Goal: Information Seeking & Learning: Learn about a topic

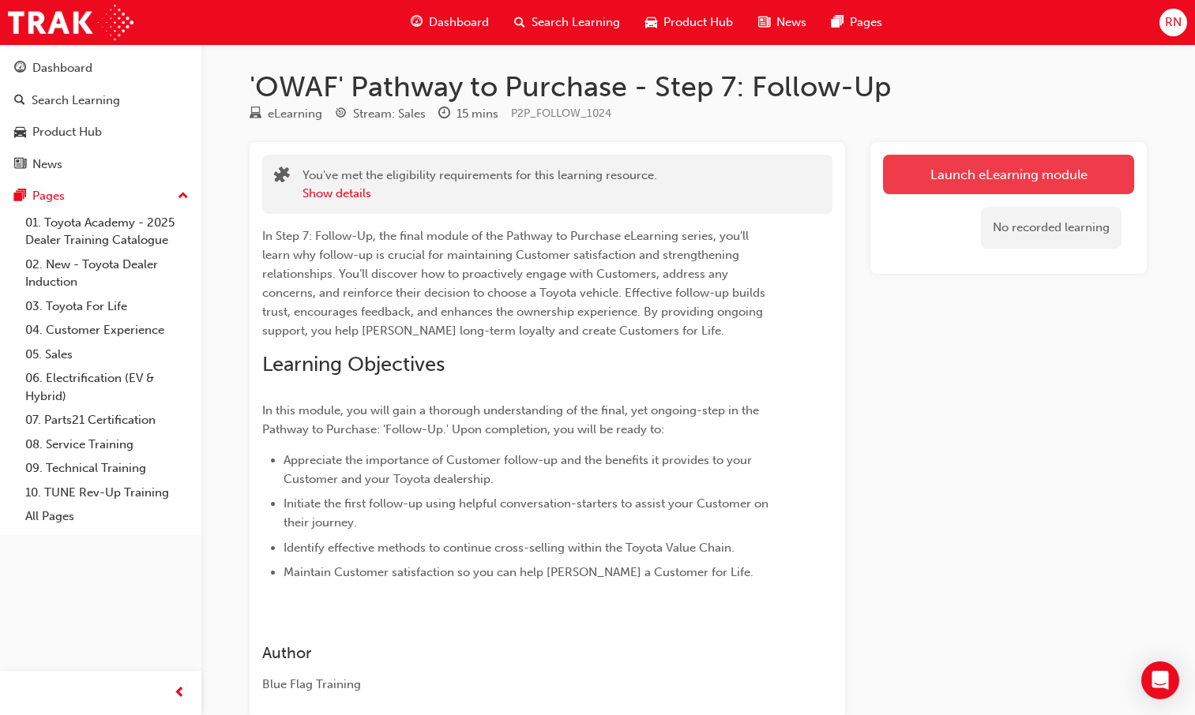
click at [977, 168] on link "Launch eLearning module" at bounding box center [1008, 174] width 251 height 39
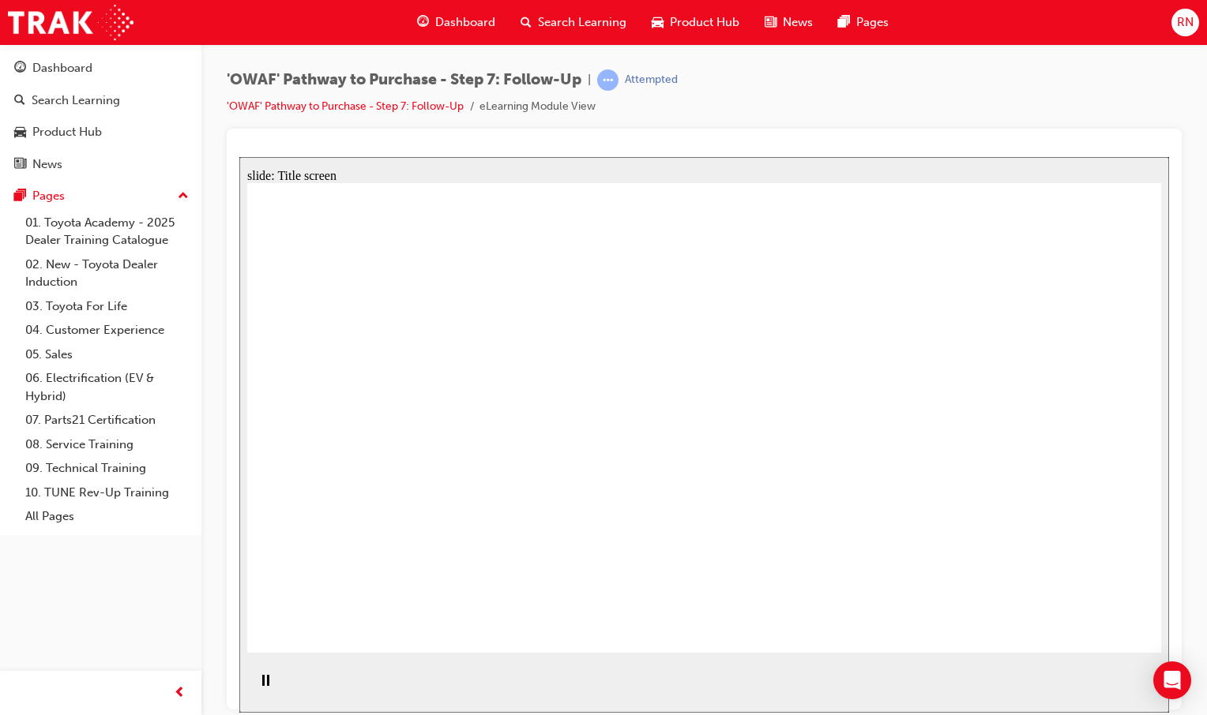
click at [267, 681] on div "Pause (Ctrl+Alt+P)" at bounding box center [265, 687] width 27 height 27
click at [260, 686] on icon "Play (Ctrl+Alt+P)" at bounding box center [265, 680] width 10 height 12
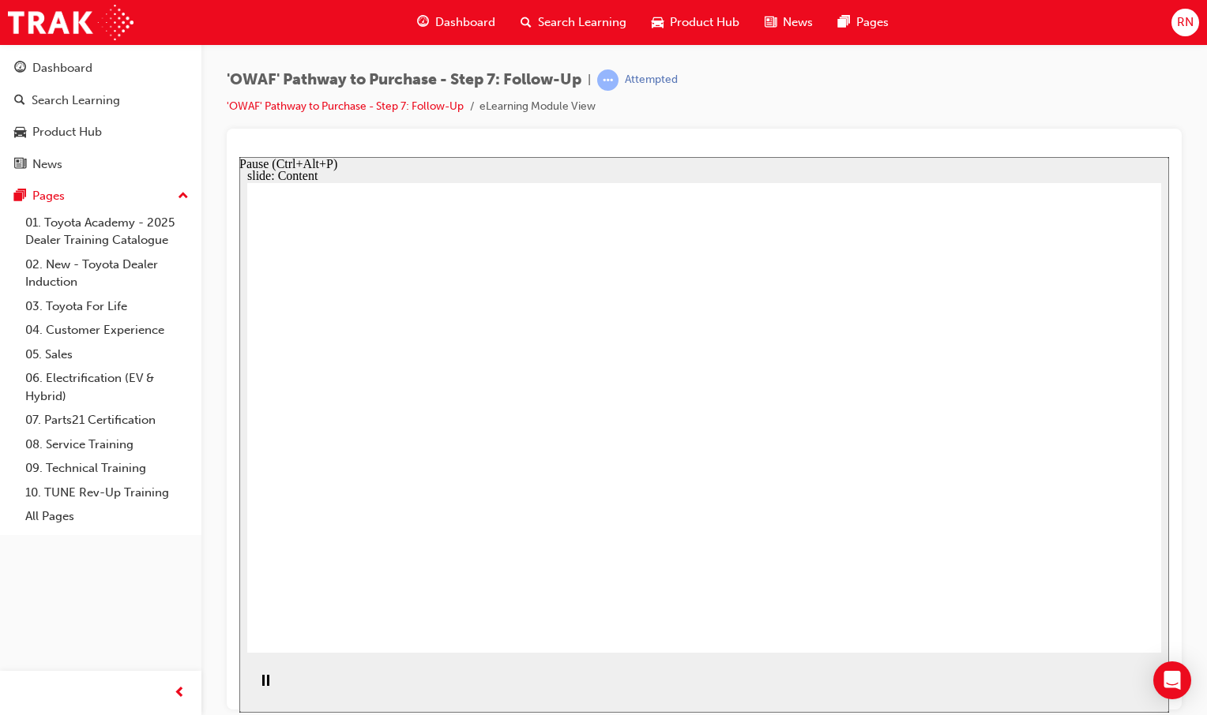
click at [268, 683] on div "Pause (Ctrl+Alt+P)" at bounding box center [265, 687] width 27 height 27
click at [262, 686] on icon "Play (Ctrl+Alt+P)" at bounding box center [265, 680] width 10 height 12
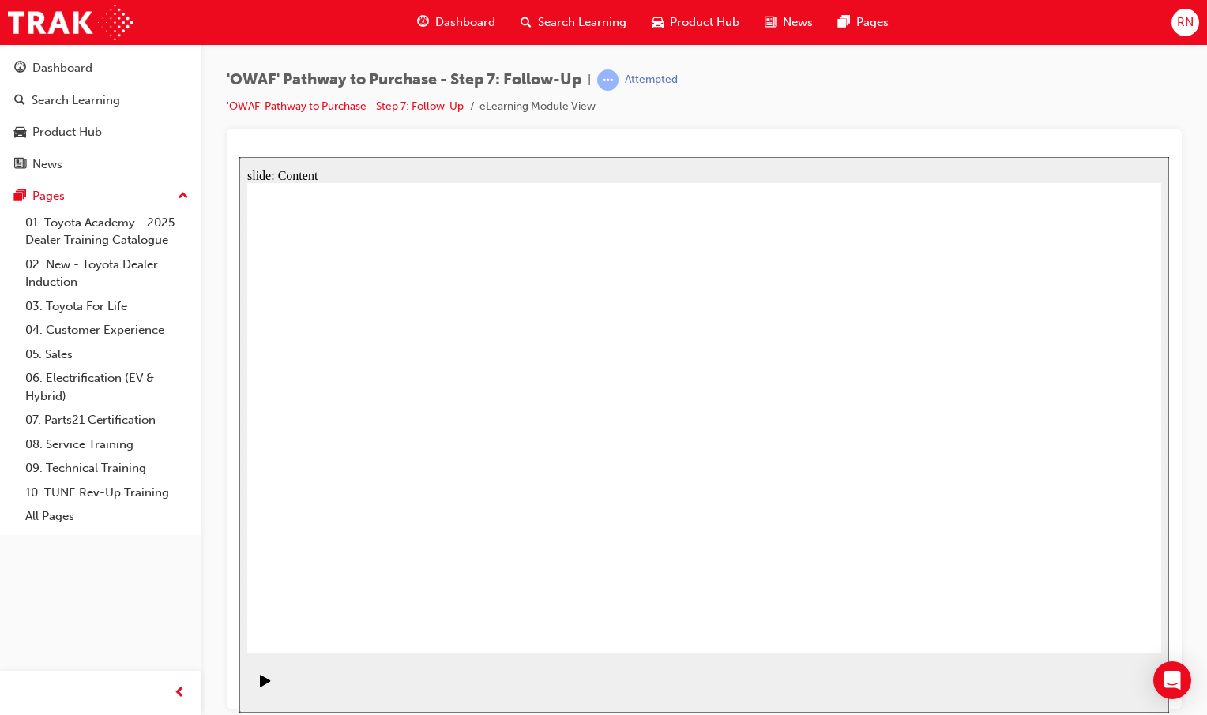
drag, startPoint x: 776, startPoint y: 305, endPoint x: 724, endPoint y: 307, distance: 52.2
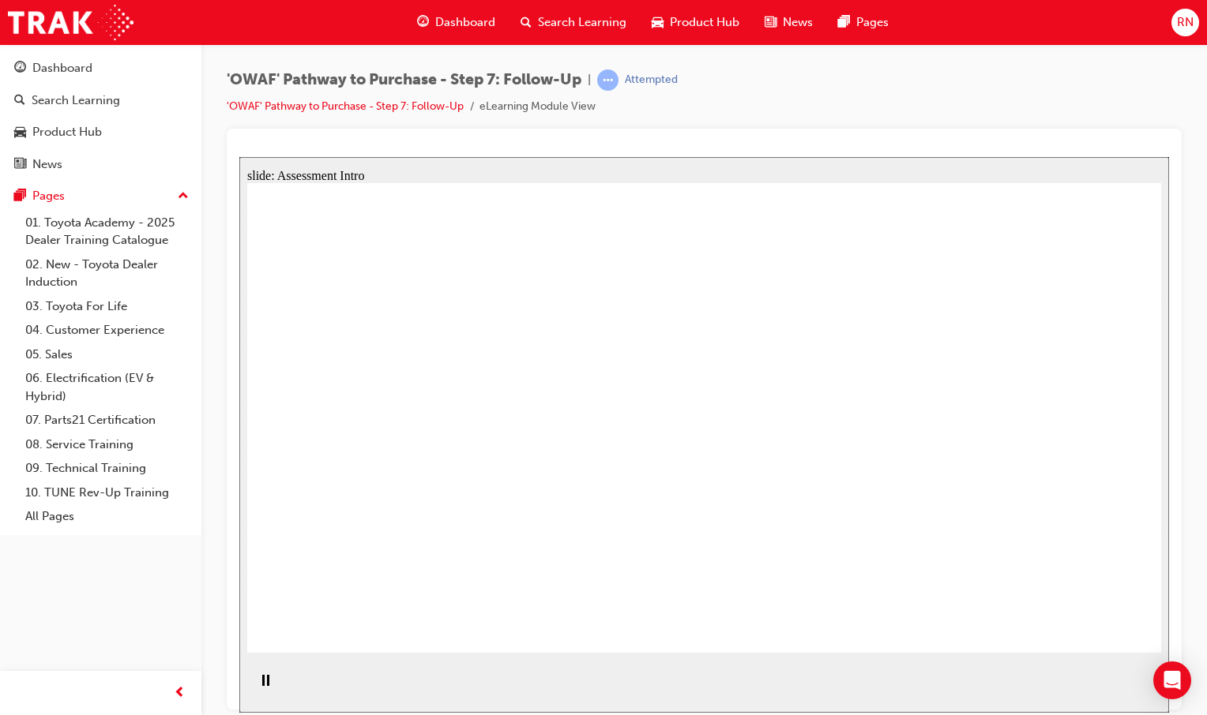
radio input "true"
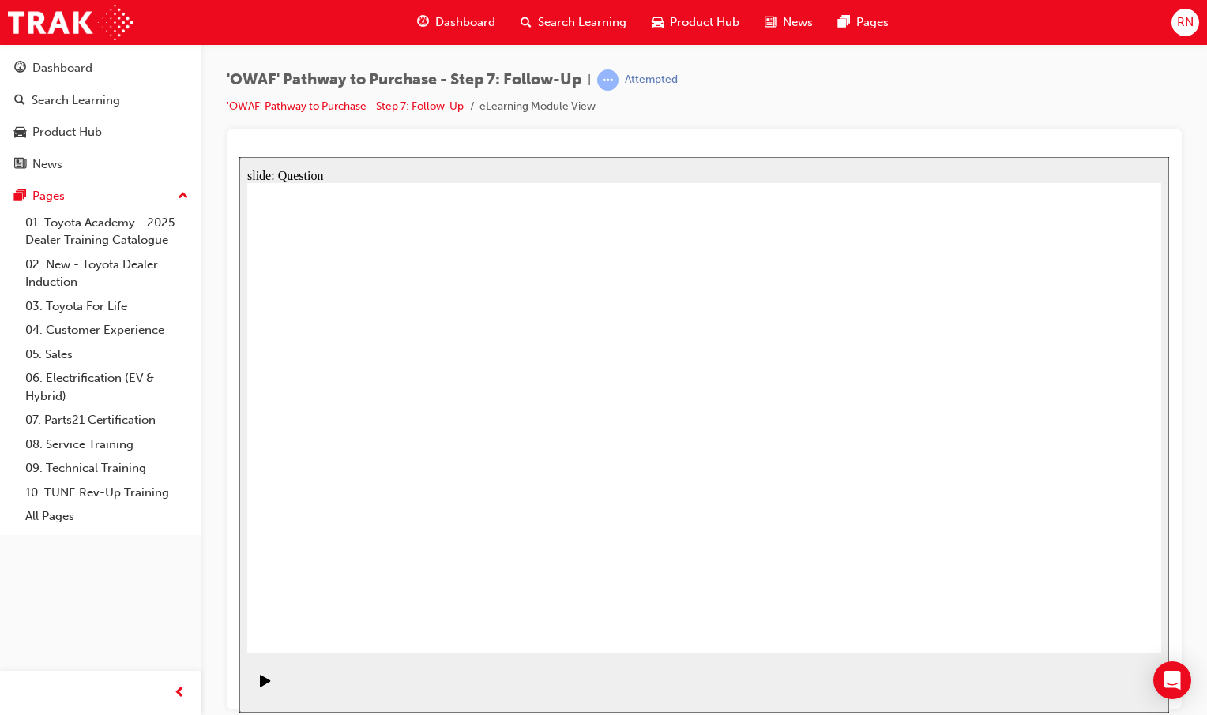
drag, startPoint x: 564, startPoint y: 549, endPoint x: 722, endPoint y: 370, distance: 238.3
drag, startPoint x: 745, startPoint y: 593, endPoint x: 538, endPoint y: 427, distance: 265.1
drag, startPoint x: 881, startPoint y: 544, endPoint x: 569, endPoint y: 459, distance: 324.1
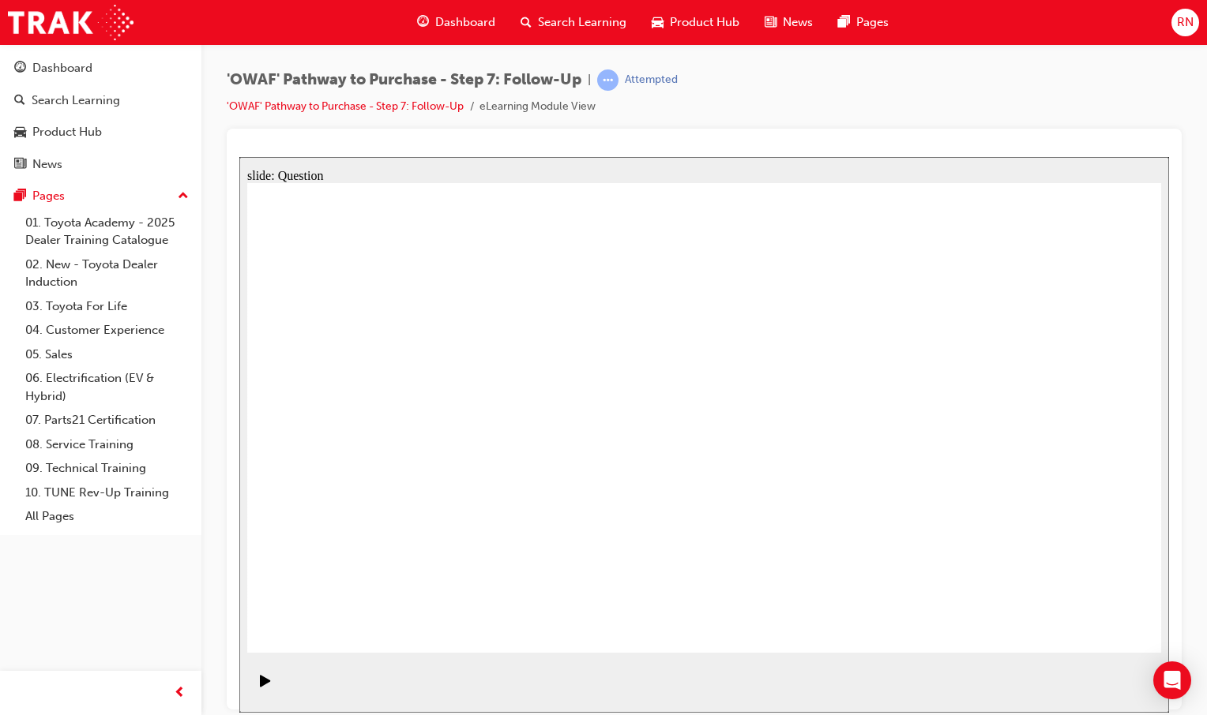
radio input "true"
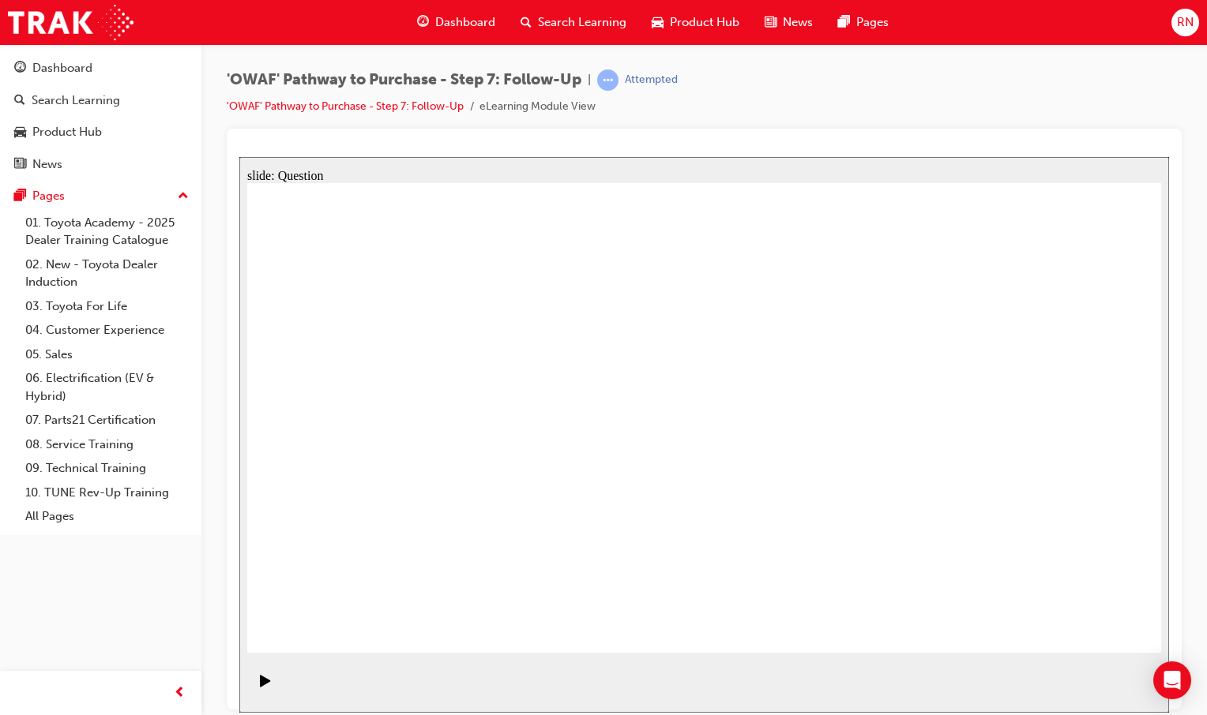
radio input "true"
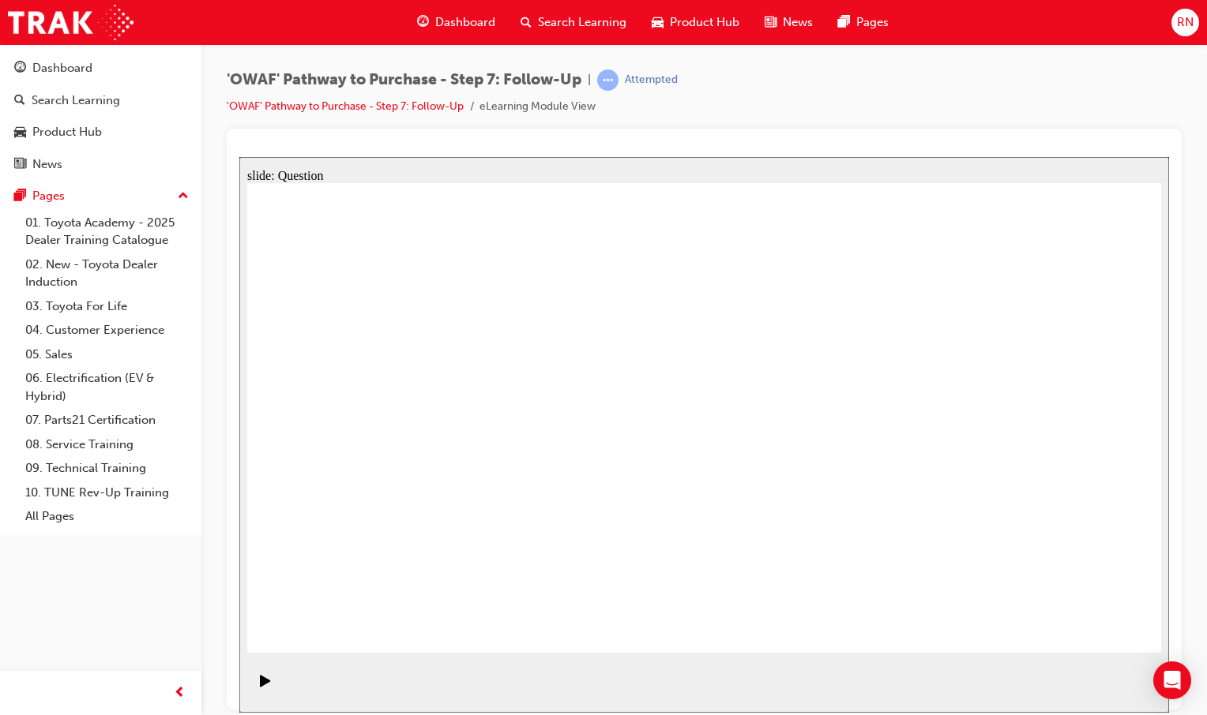
radio input "true"
